Goal: Information Seeking & Learning: Learn about a topic

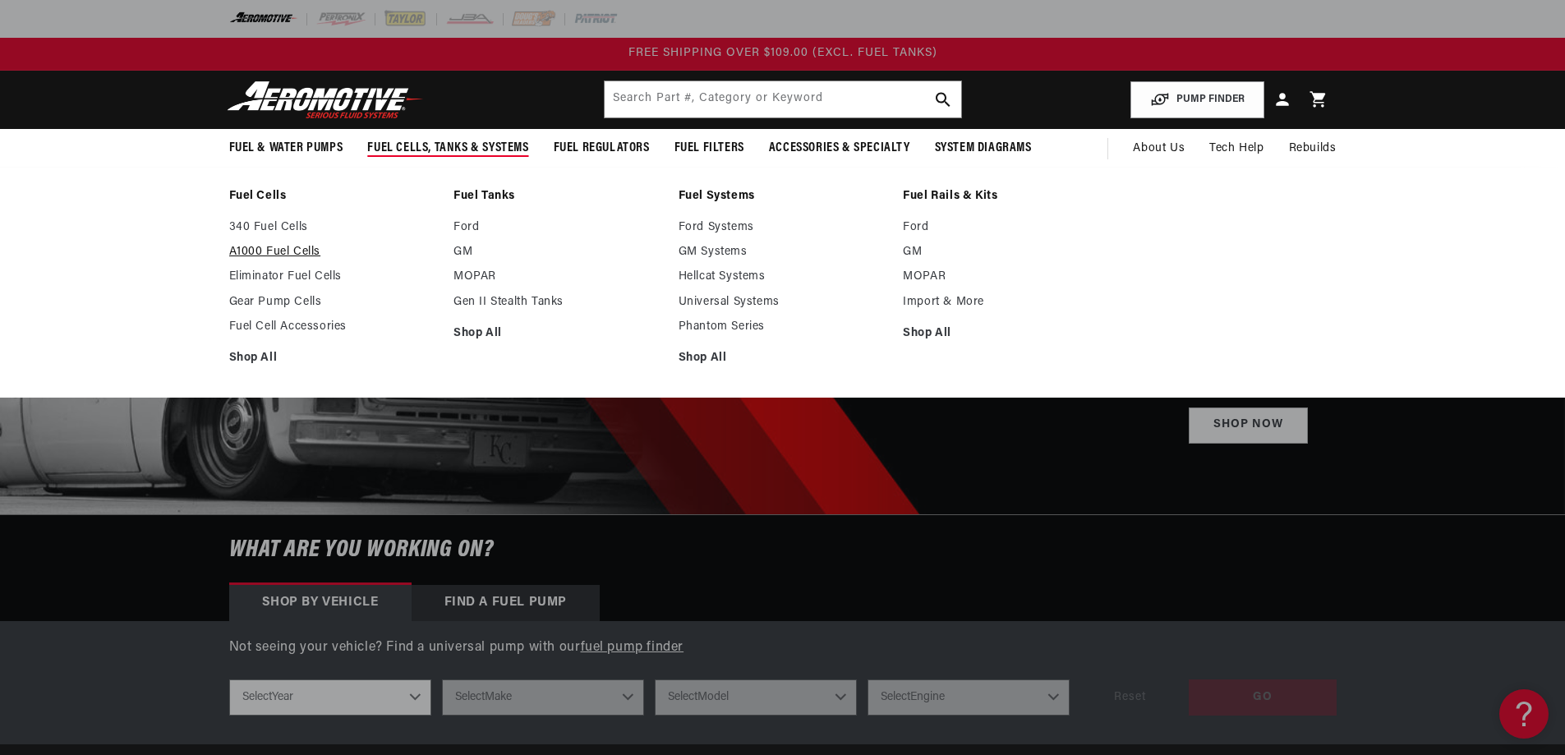
click at [287, 245] on link "A1000 Fuel Cells" at bounding box center [333, 252] width 209 height 15
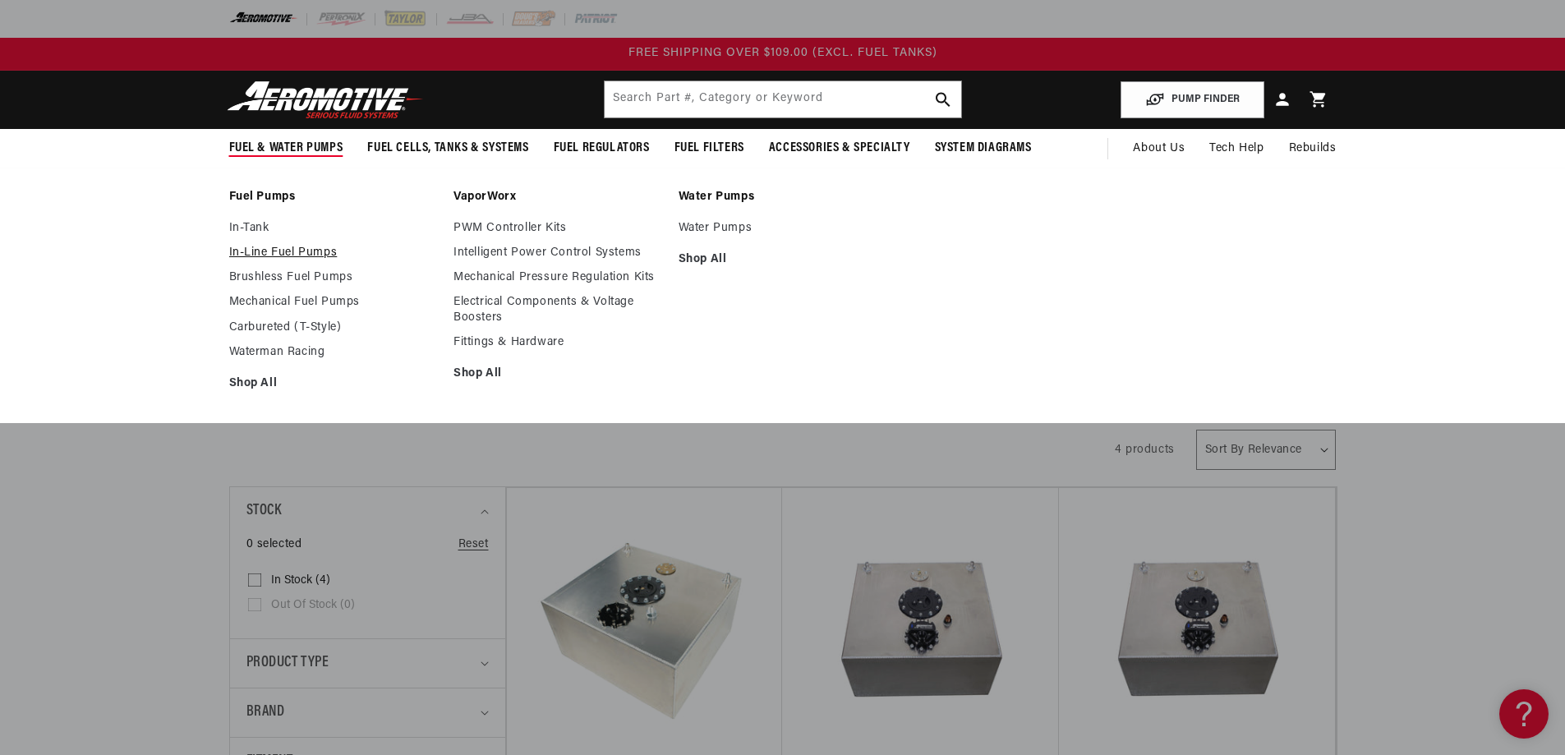
click at [280, 251] on link "In-Line Fuel Pumps" at bounding box center [333, 253] width 209 height 15
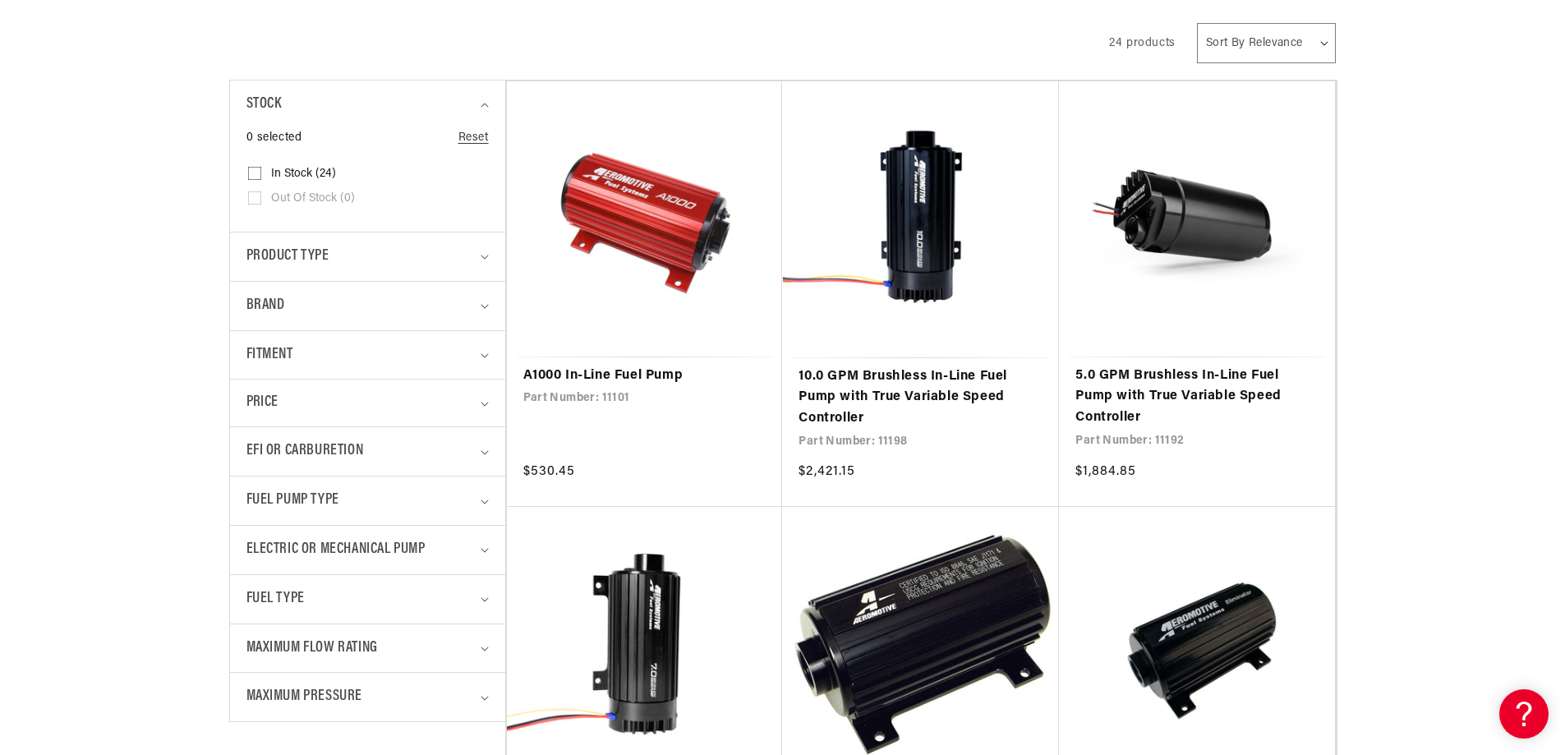
scroll to position [411, 0]
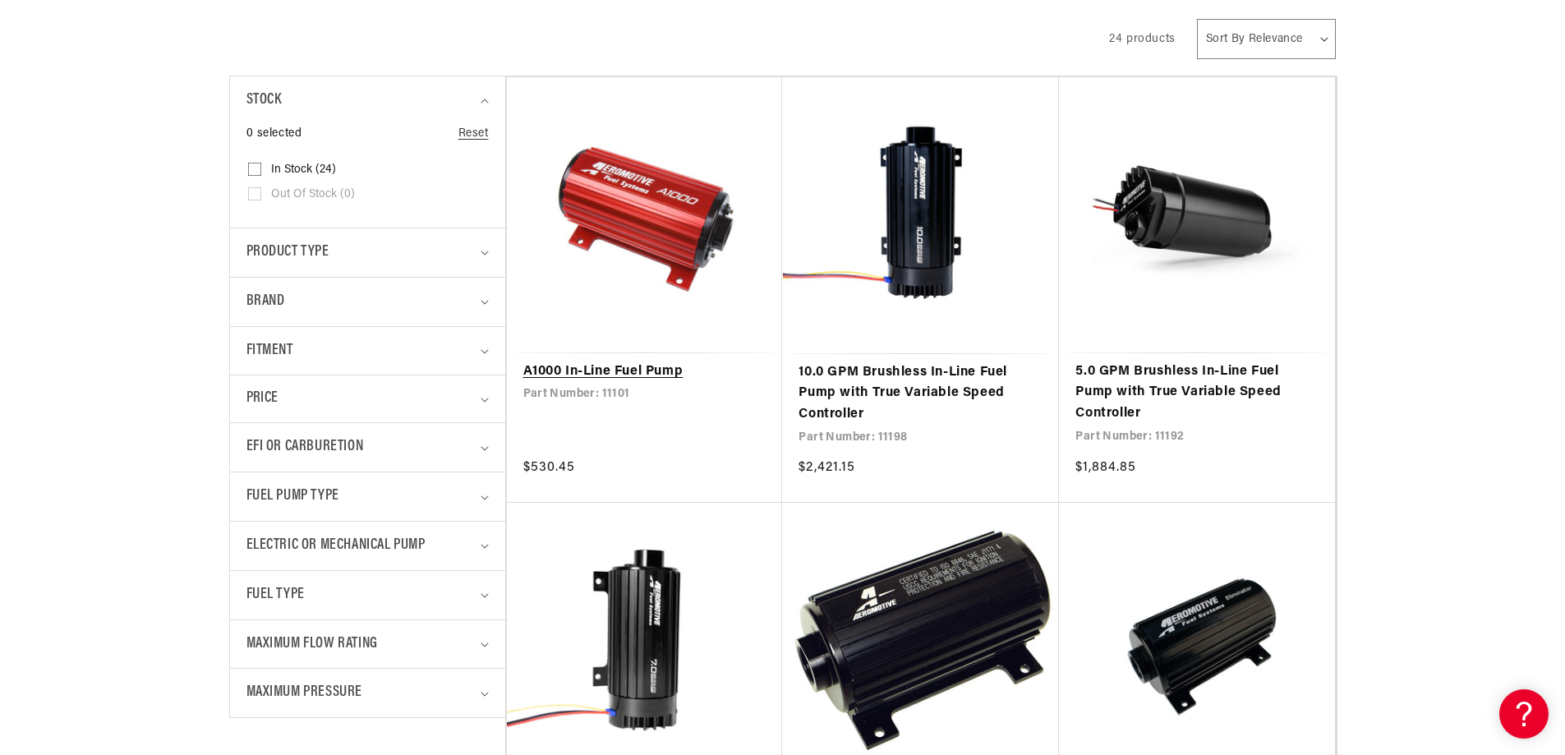
click at [595, 374] on link "A1000 In-Line Fuel Pump" at bounding box center [644, 371] width 243 height 21
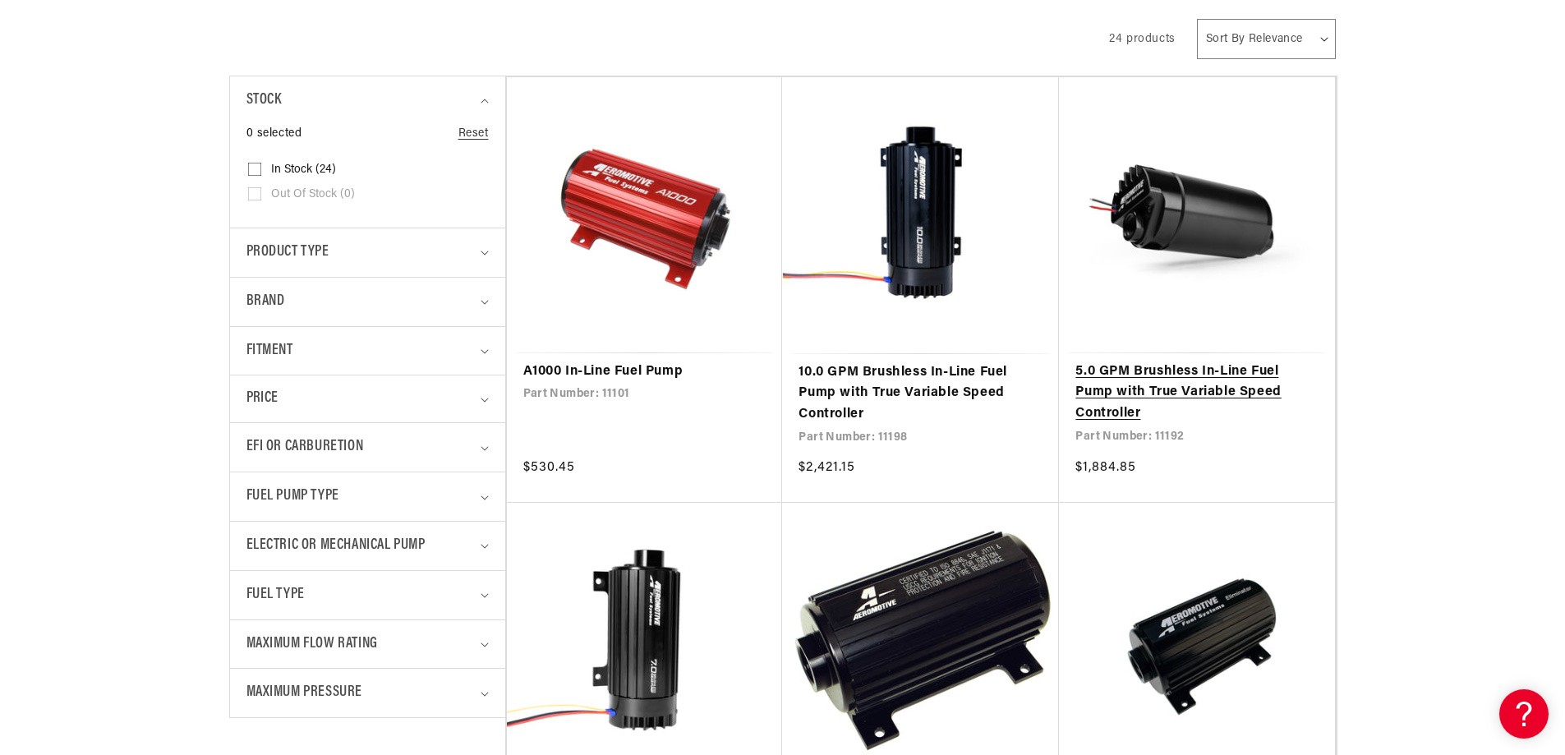
click at [1135, 381] on link "5.0 GPM Brushless In-Line Fuel Pump with True Variable Speed Controller" at bounding box center [1196, 392] width 243 height 63
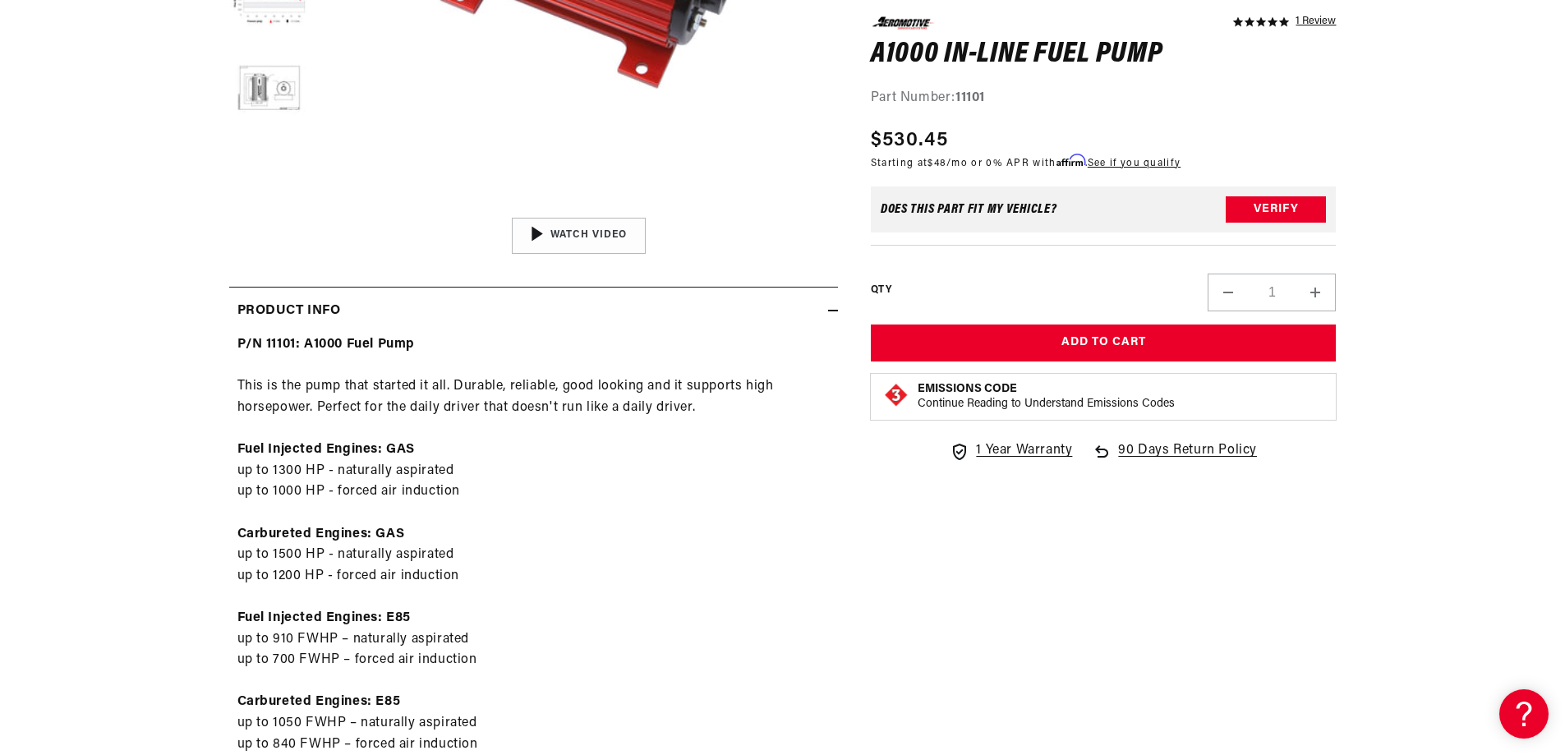
scroll to position [575, 0]
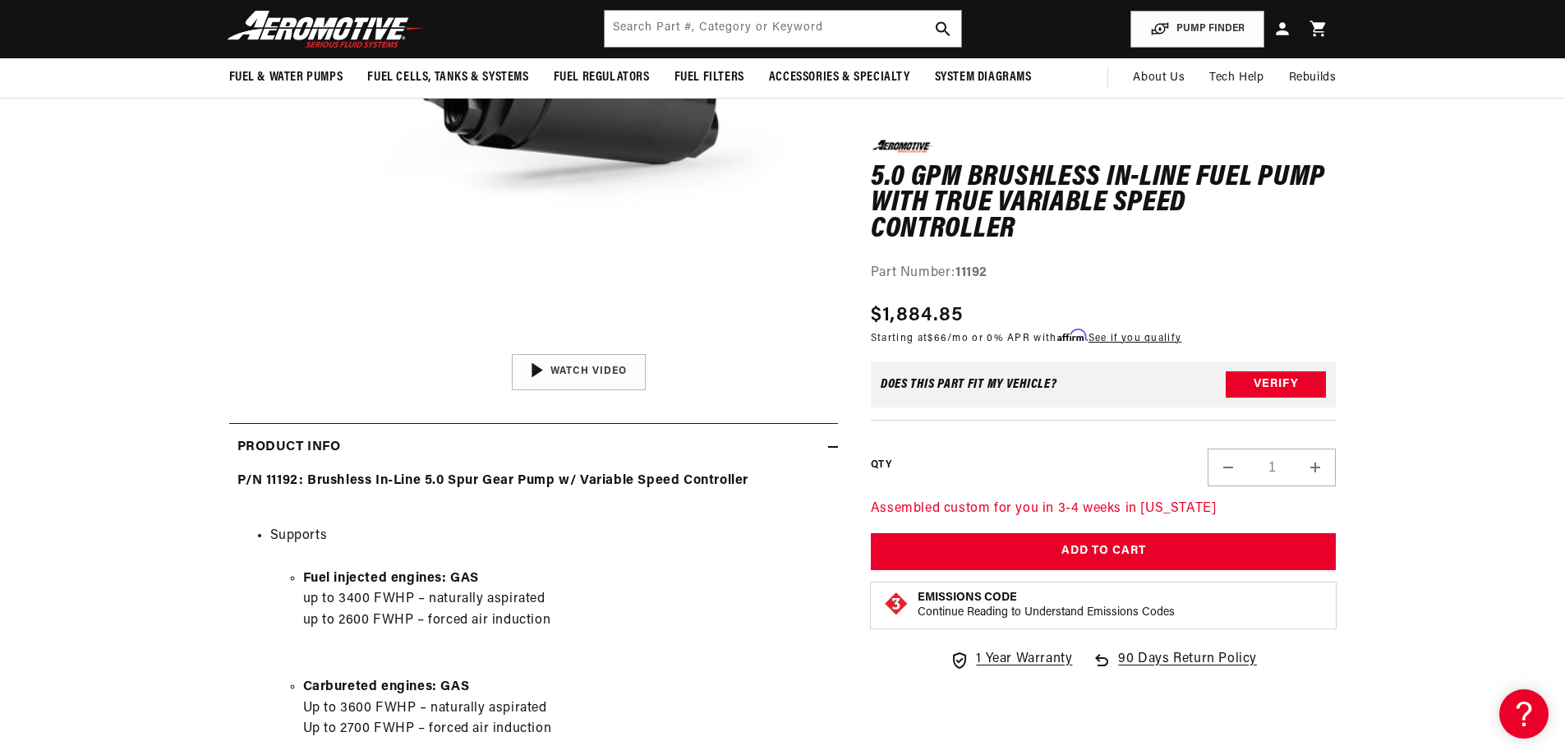
scroll to position [82, 0]
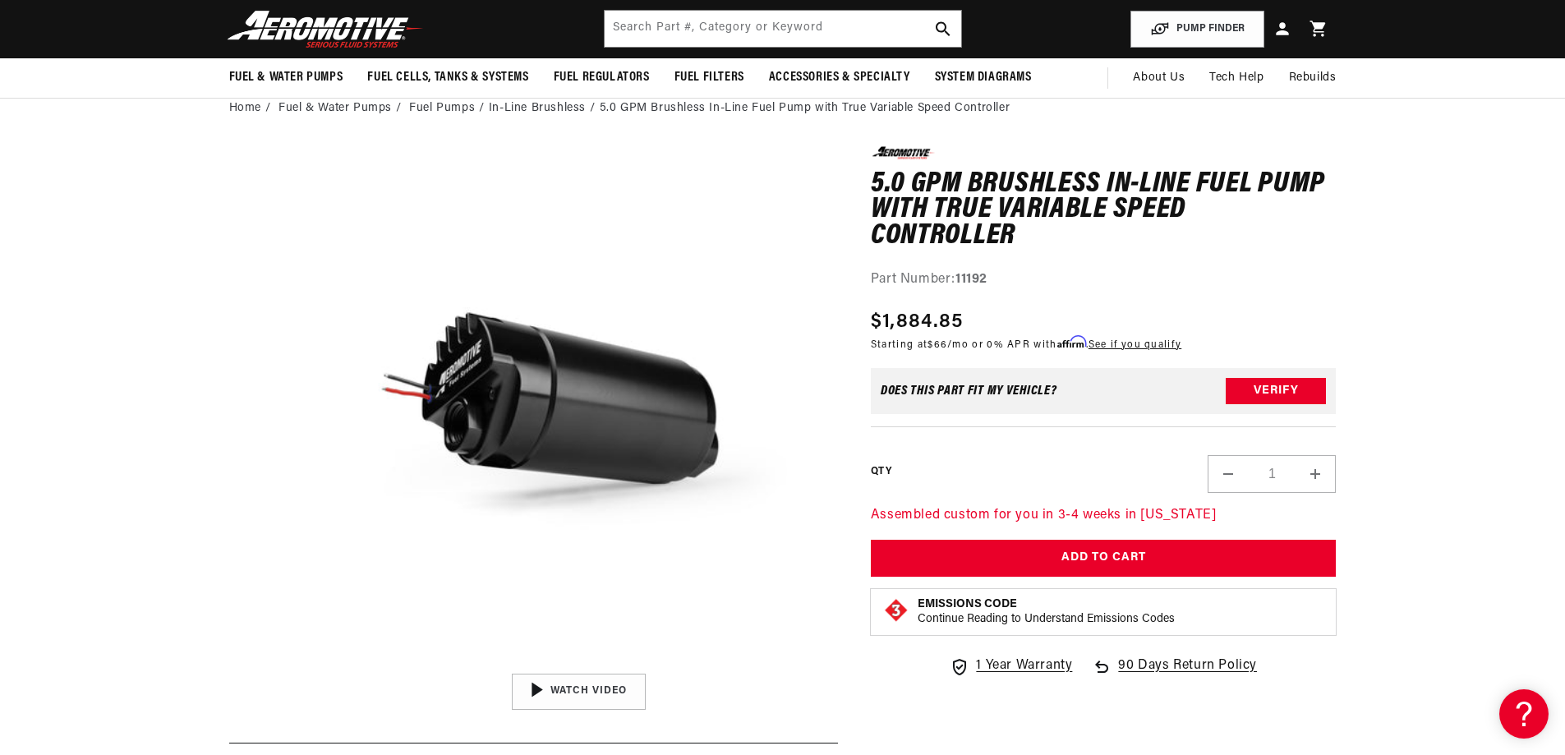
click at [970, 276] on strong "11192" at bounding box center [971, 279] width 32 height 13
copy strong "11192"
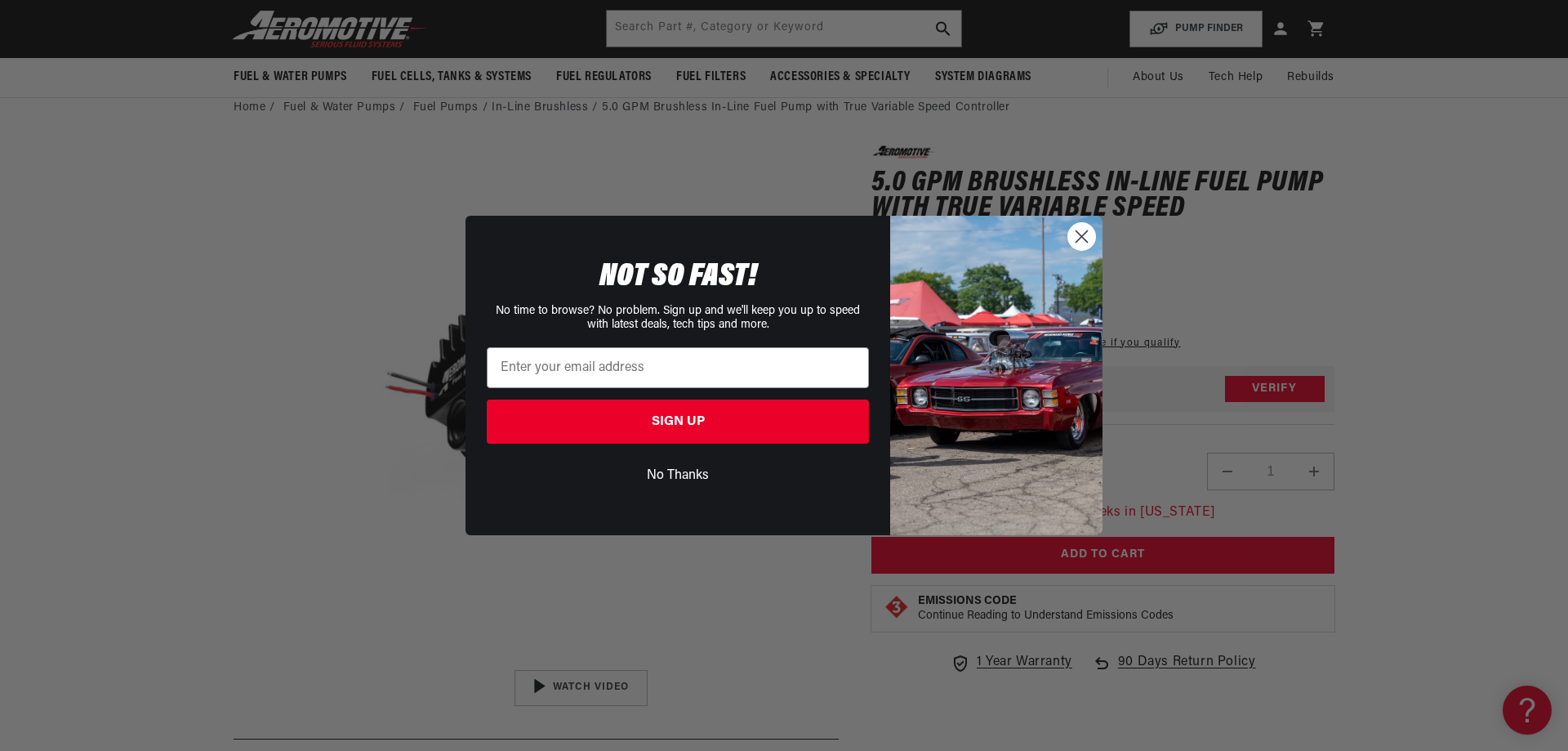
click at [1091, 236] on circle "Close dialog" at bounding box center [1081, 236] width 27 height 27
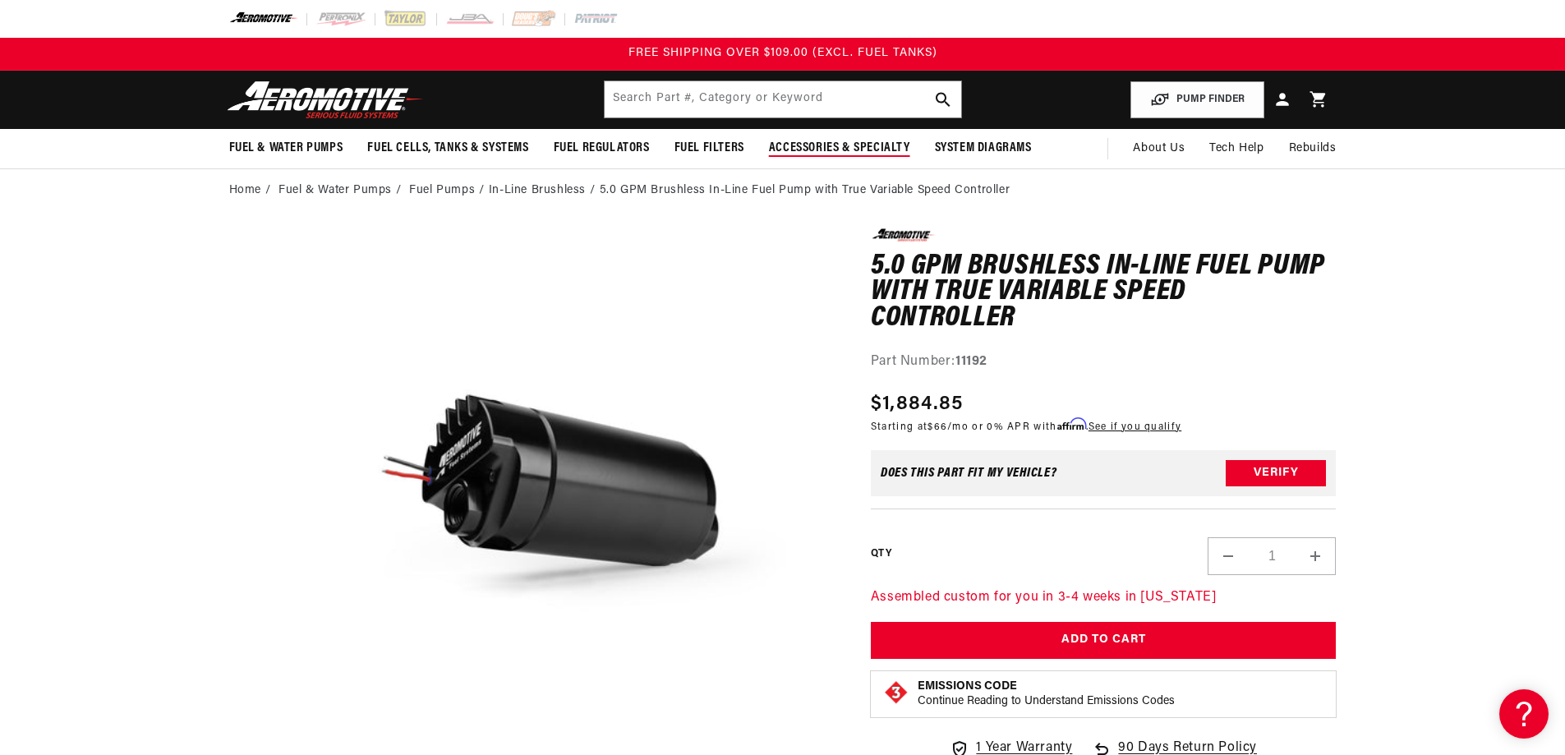
scroll to position [0, 0]
click at [775, 94] on input "text" at bounding box center [783, 99] width 356 height 36
paste input "11185"
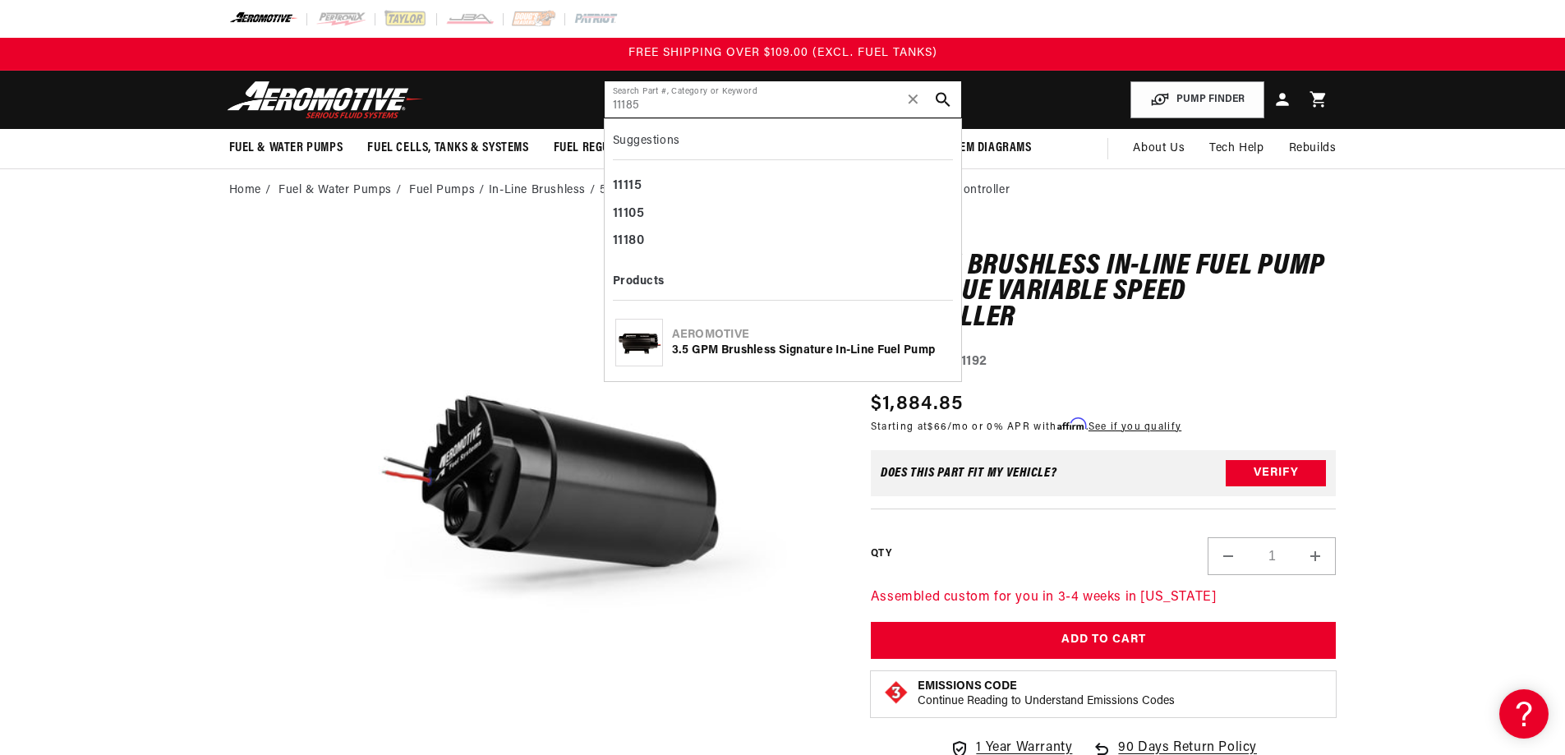
type input "11185"
click at [738, 349] on div "3.5 GPM Brushless Signature In-Line Fuel Pump" at bounding box center [811, 351] width 278 height 16
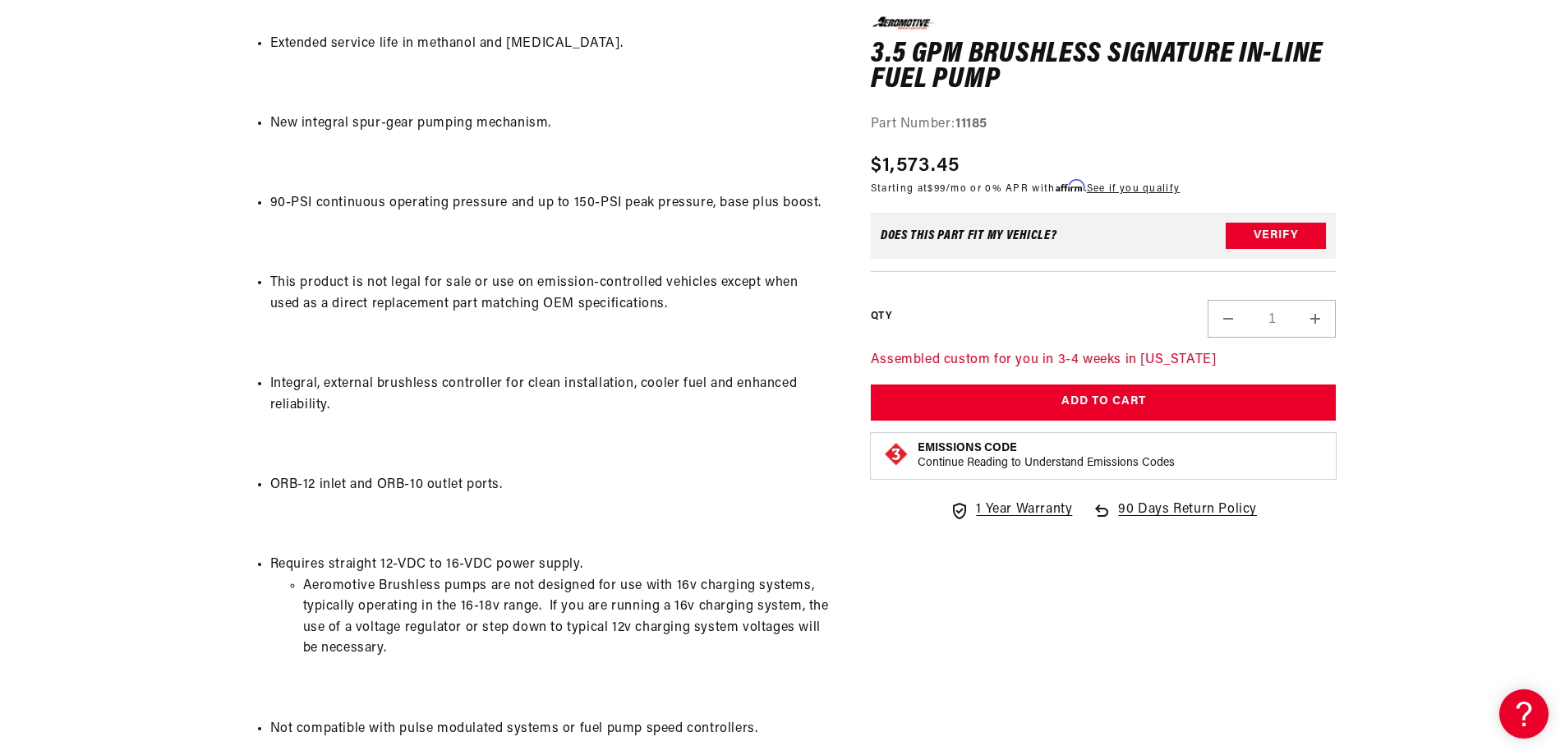
scroll to position [1889, 0]
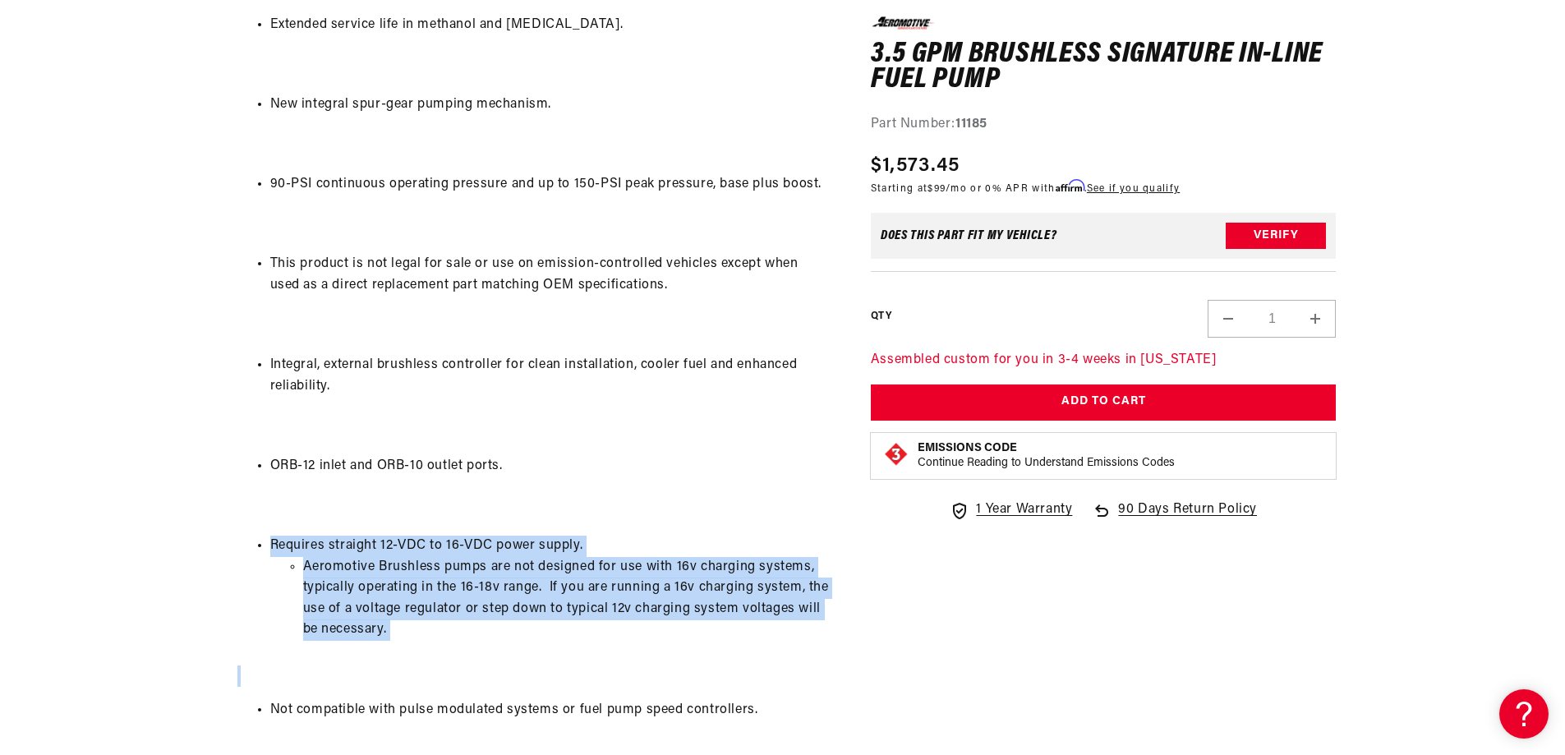
drag, startPoint x: 419, startPoint y: 641, endPoint x: 246, endPoint y: 546, distance: 196.7
copy div "Requires straight 12-VDC to 16-VDC power supply. Aeromotive Brushless pumps are…"
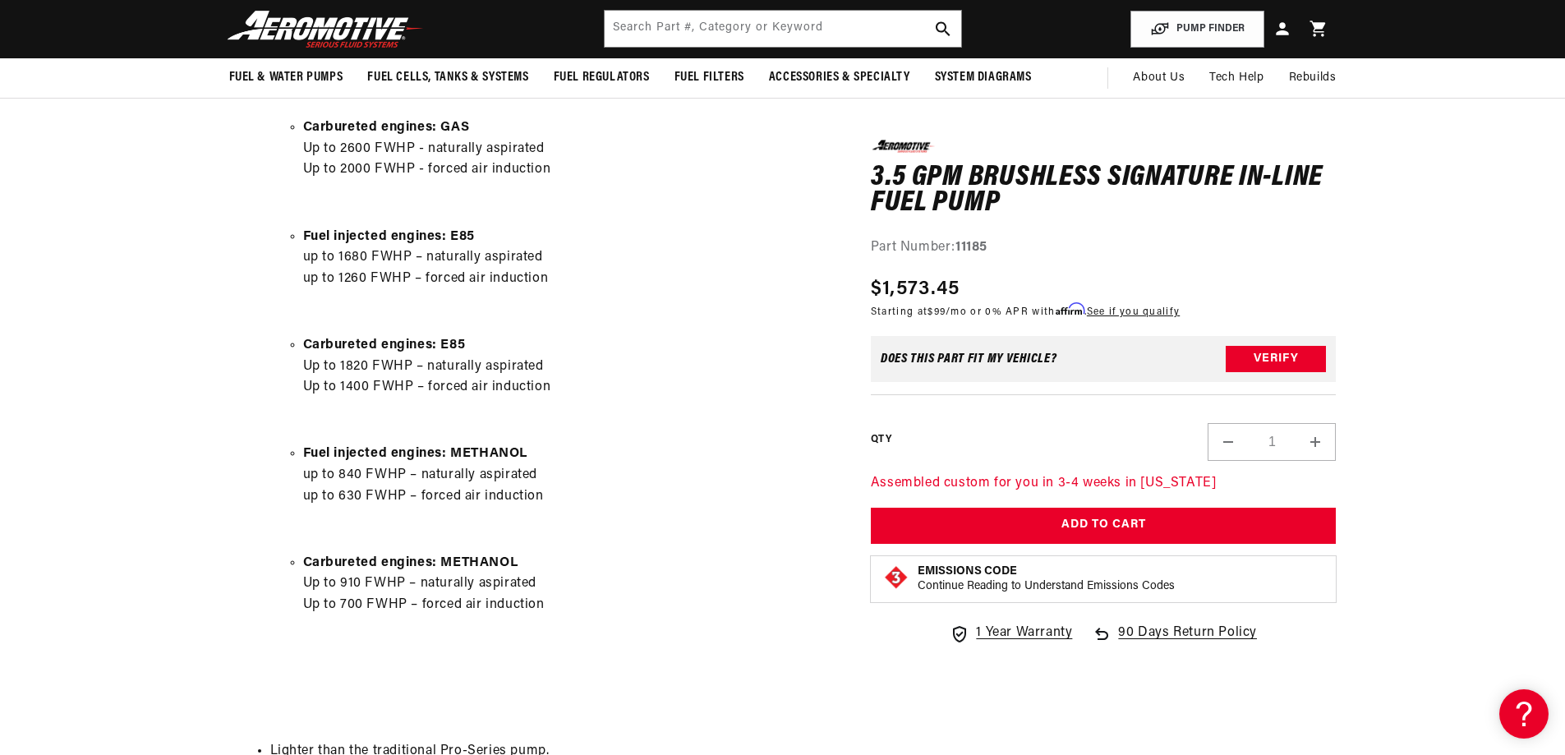
scroll to position [986, 0]
